Goal: Information Seeking & Learning: Learn about a topic

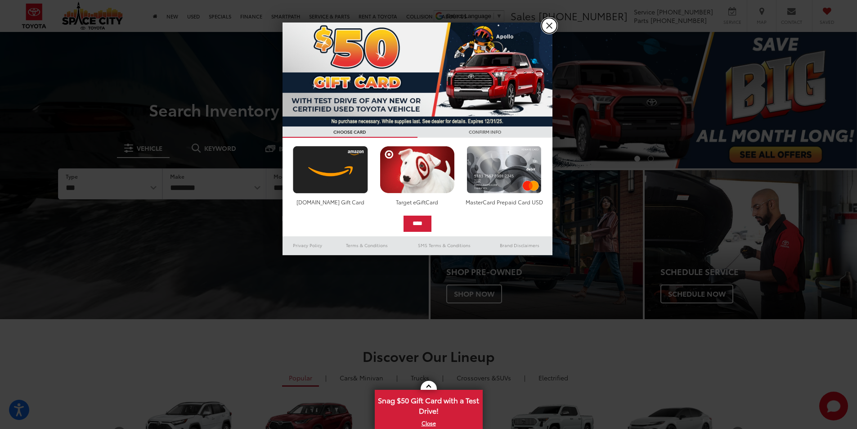
click at [548, 27] on link "X" at bounding box center [549, 25] width 15 height 15
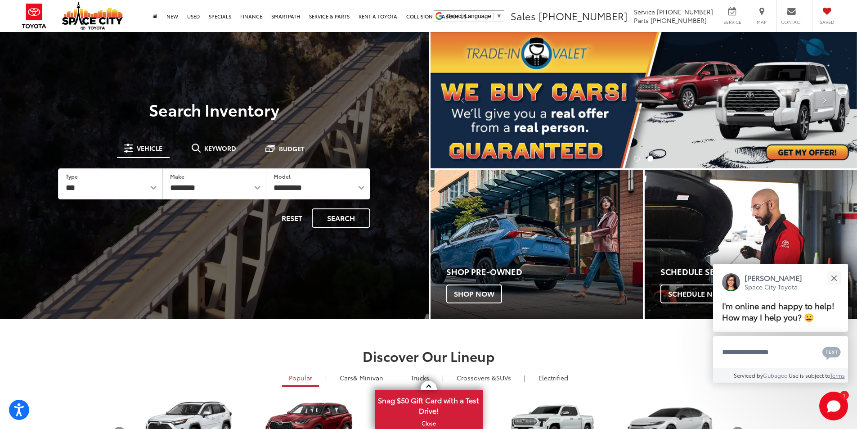
click at [793, 144] on button "Click to view next picture." at bounding box center [825, 100] width 64 height 100
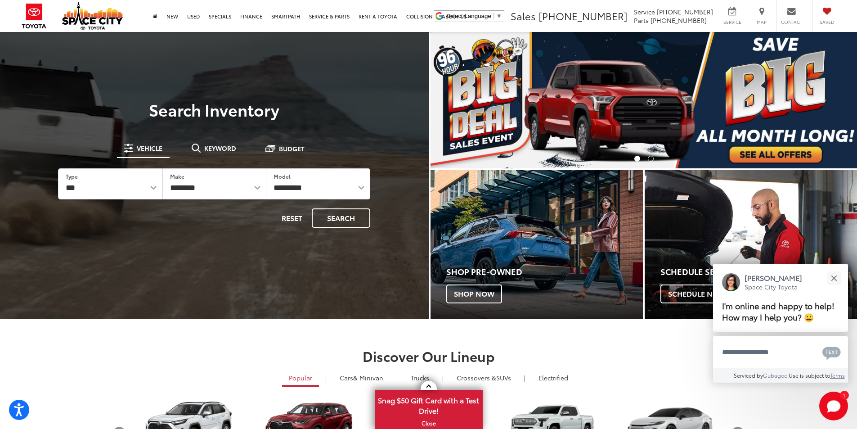
click at [643, 101] on img "carousel slide number 1 of 2" at bounding box center [644, 100] width 427 height 136
